Goal: Task Accomplishment & Management: Use online tool/utility

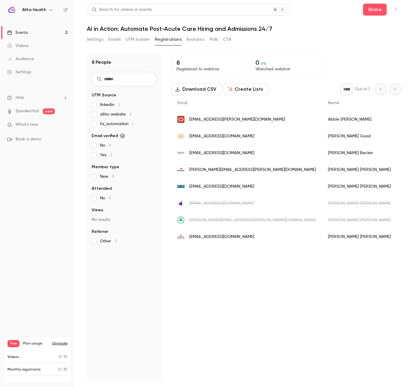
click at [39, 32] on link "Events 2" at bounding box center [37, 32] width 75 height 13
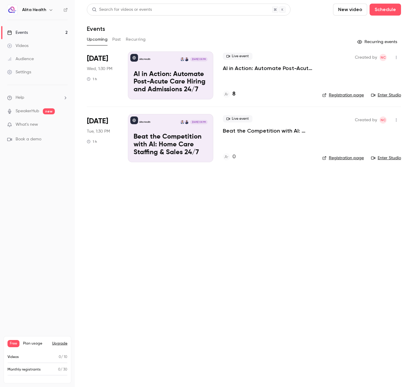
click at [385, 95] on link "Enter Studio" at bounding box center [386, 95] width 30 height 6
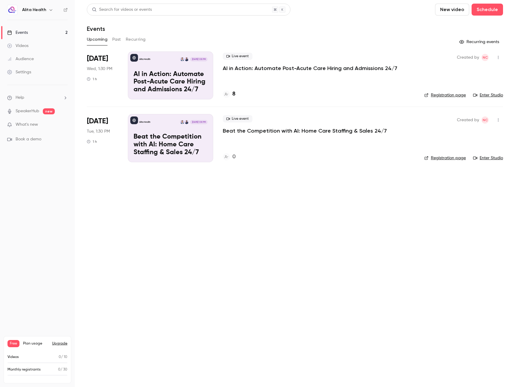
click at [249, 71] on p "AI in Action: Automate Post-Acute Care Hiring and Admissions 24/7" at bounding box center [310, 68] width 174 height 7
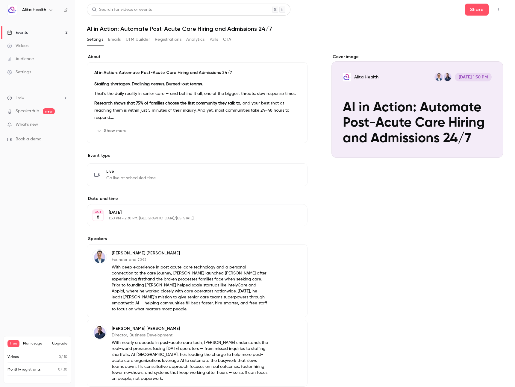
click at [177, 38] on button "Registrations" at bounding box center [168, 40] width 27 height 10
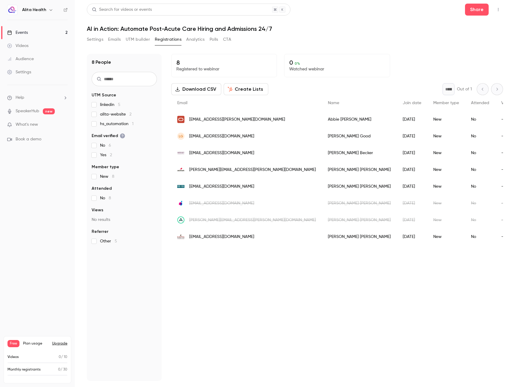
click at [245, 313] on div "8 Registered to webinar 0 0 % Watched webinar Download CSV Create Lists * Out o…" at bounding box center [337, 217] width 332 height 327
click at [114, 40] on button "Emails" at bounding box center [114, 40] width 13 height 10
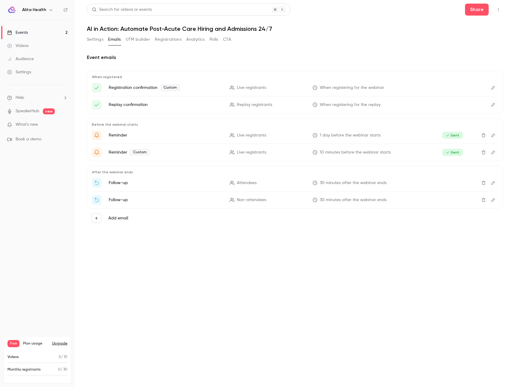
click at [84, 38] on main "Search for videos or events Share AI in Action: Automate Post-Acute Care Hiring…" at bounding box center [295, 193] width 440 height 387
click at [98, 40] on button "Settings" at bounding box center [95, 40] width 16 height 10
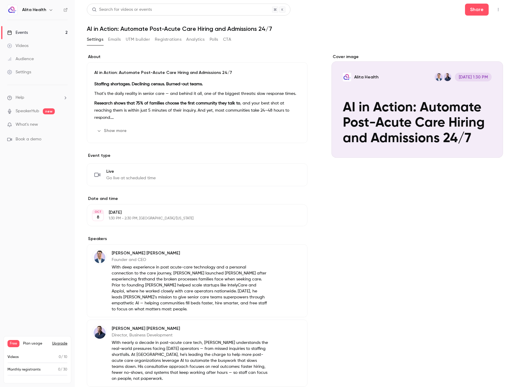
click at [113, 37] on button "Emails" at bounding box center [114, 40] width 13 height 10
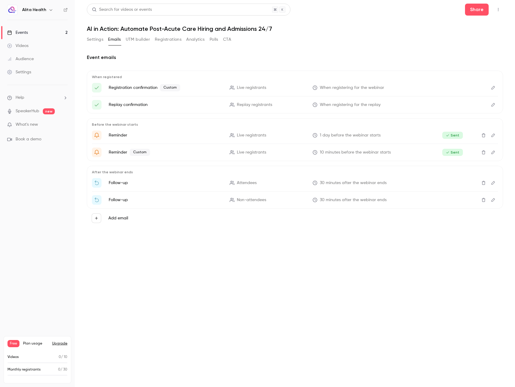
click at [175, 39] on button "Registrations" at bounding box center [168, 40] width 27 height 10
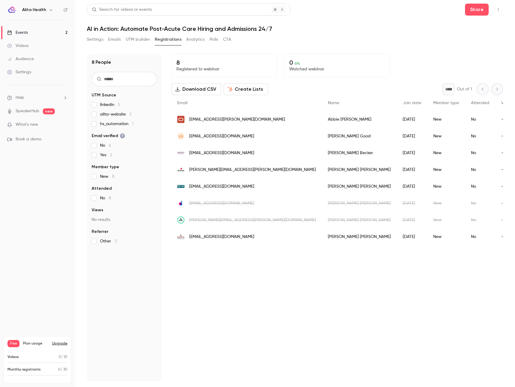
click at [25, 35] on div "Events" at bounding box center [17, 33] width 21 height 6
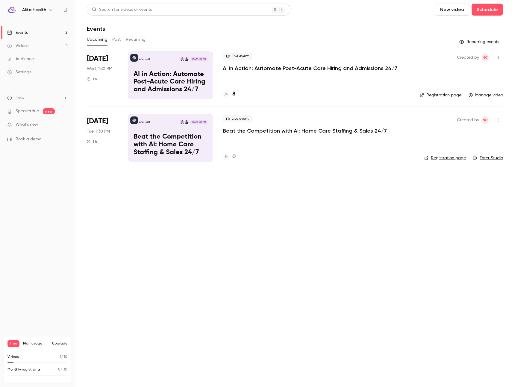
click at [115, 39] on button "Past" at bounding box center [116, 40] width 9 height 10
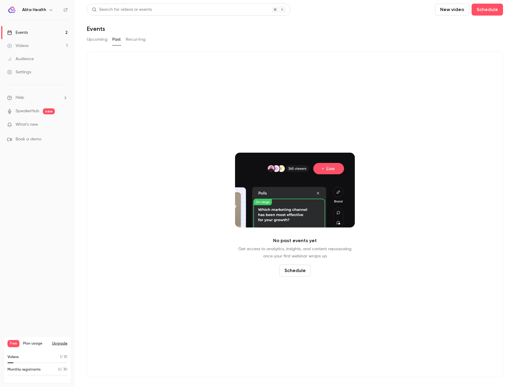
click at [98, 39] on button "Upcoming" at bounding box center [97, 40] width 21 height 10
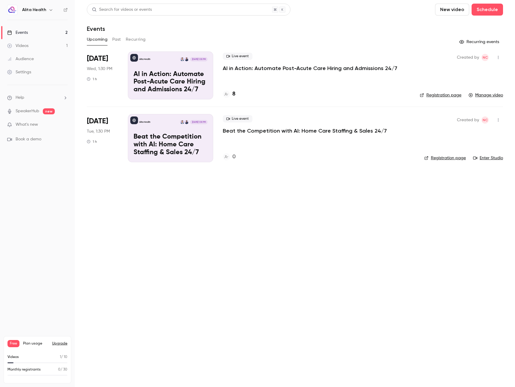
click at [488, 93] on link "Manage video" at bounding box center [485, 95] width 34 height 6
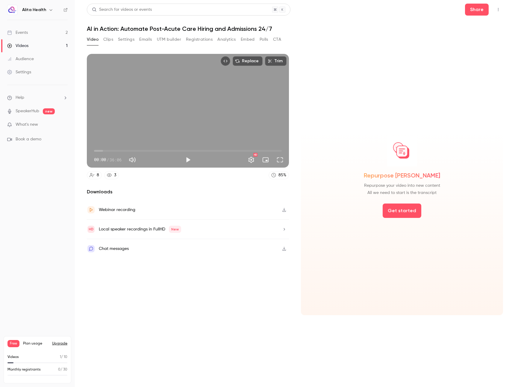
click at [108, 39] on button "Clips" at bounding box center [108, 40] width 10 height 10
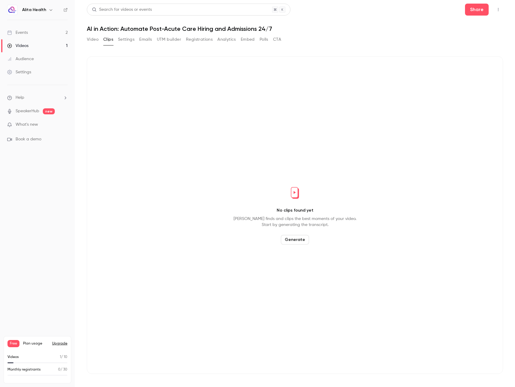
click at [124, 40] on button "Settings" at bounding box center [126, 40] width 16 height 10
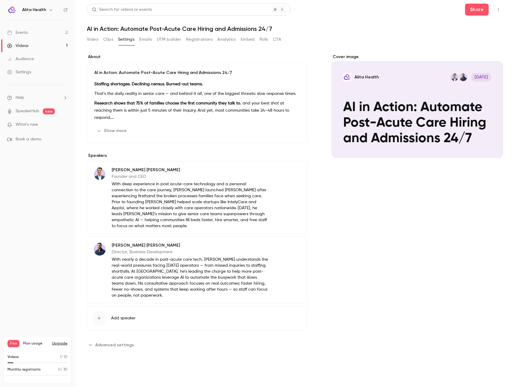
click at [149, 40] on button "Emails" at bounding box center [145, 40] width 13 height 10
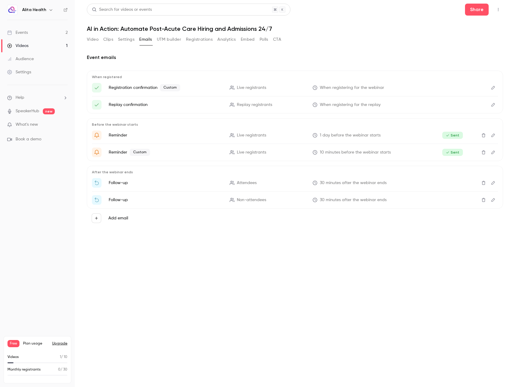
click at [170, 38] on button "UTM builder" at bounding box center [169, 40] width 24 height 10
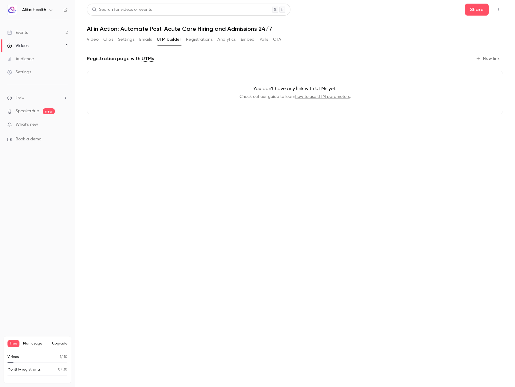
click at [205, 39] on button "Registrations" at bounding box center [199, 40] width 27 height 10
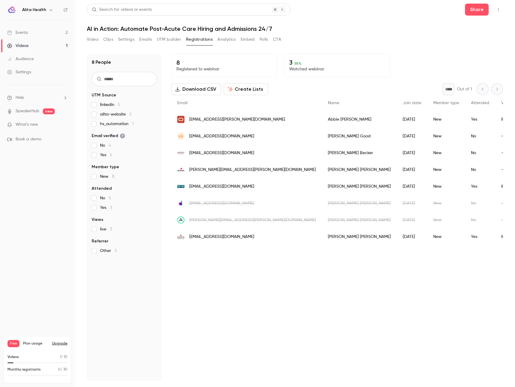
click at [226, 39] on button "Analytics" at bounding box center [226, 40] width 19 height 10
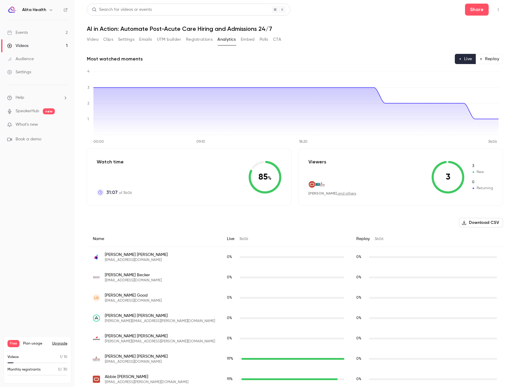
click at [245, 39] on button "Embed" at bounding box center [248, 40] width 14 height 10
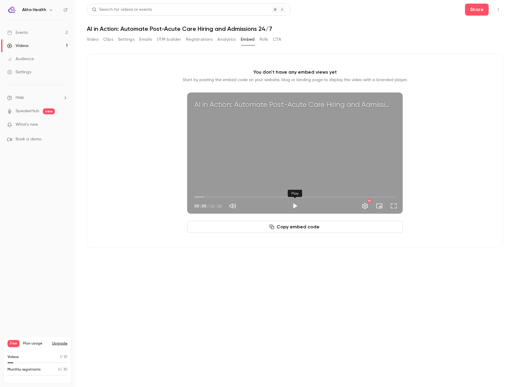
click at [298, 205] on button "Play" at bounding box center [295, 206] width 12 height 12
click at [299, 202] on button "Pause" at bounding box center [295, 206] width 12 height 12
type input "*"
click at [230, 41] on button "Analytics" at bounding box center [226, 40] width 19 height 10
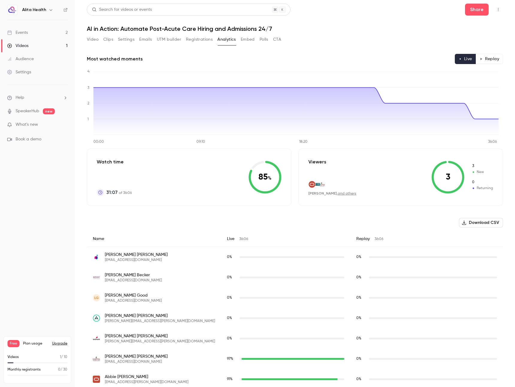
click at [199, 40] on button "Registrations" at bounding box center [199, 40] width 27 height 10
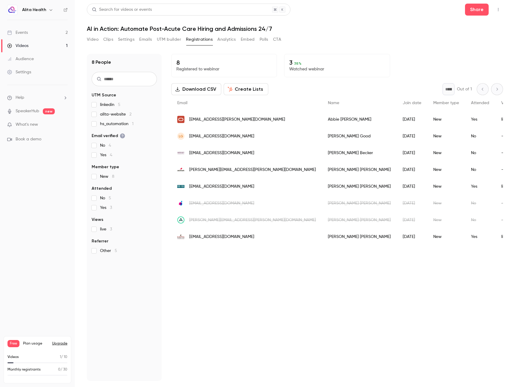
click at [124, 40] on button "Settings" at bounding box center [126, 40] width 16 height 10
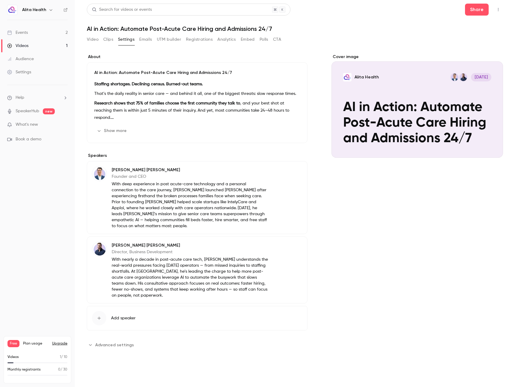
click at [108, 39] on button "Clips" at bounding box center [108, 40] width 10 height 10
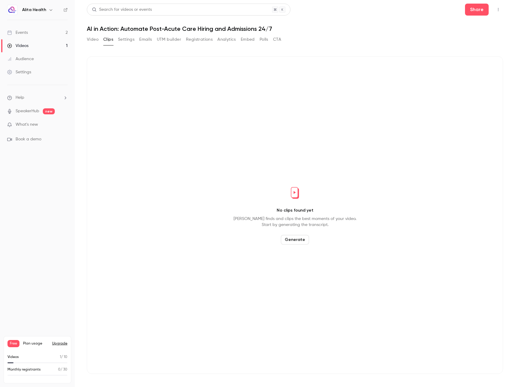
click at [296, 240] on button "Generate" at bounding box center [295, 240] width 28 height 10
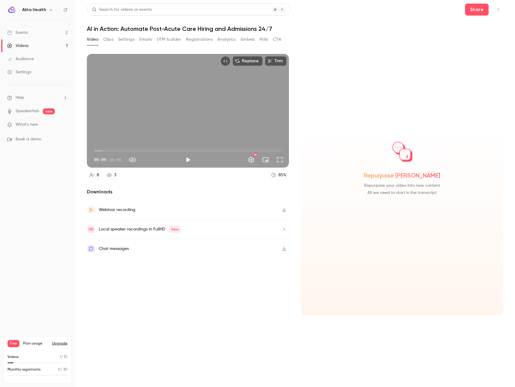
click at [402, 205] on button "Get started" at bounding box center [401, 210] width 39 height 14
